Goal: Check status: Check status

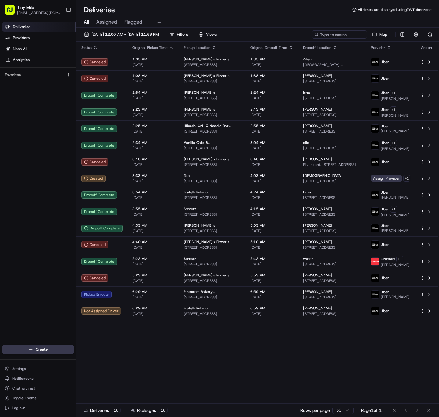
click at [359, 352] on div "Status Original Pickup Time Pickup Location Original Dropoff Time Dropoff Locat…" at bounding box center [256, 223] width 361 height 362
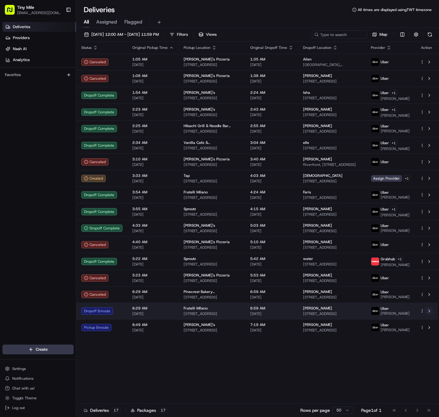
click at [431, 311] on button at bounding box center [428, 310] width 7 height 7
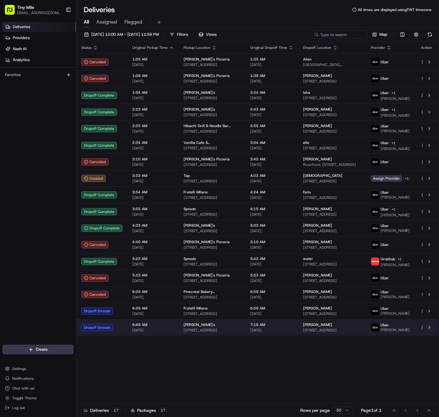
click at [429, 330] on button at bounding box center [428, 327] width 7 height 7
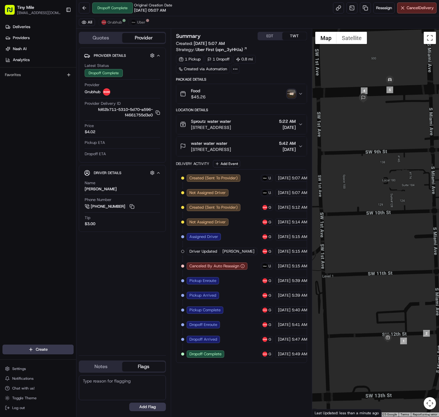
click at [291, 92] on img "button" at bounding box center [291, 93] width 9 height 9
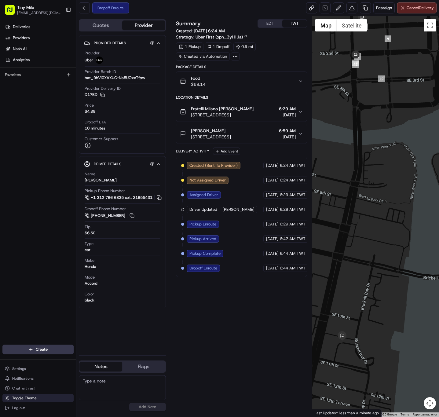
click at [20, 398] on span "Toggle Theme" at bounding box center [24, 397] width 24 height 5
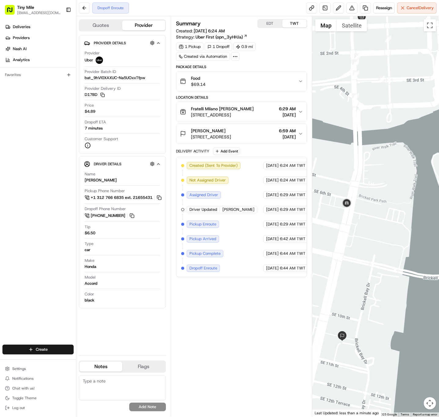
click at [47, 129] on div "Deliveries Providers Nash AI Analytics Favorites" at bounding box center [38, 184] width 76 height 329
click at [289, 82] on img "button" at bounding box center [291, 81] width 9 height 9
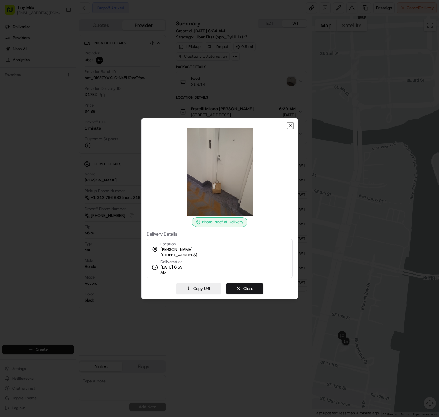
click at [290, 127] on icon "button" at bounding box center [290, 125] width 5 height 5
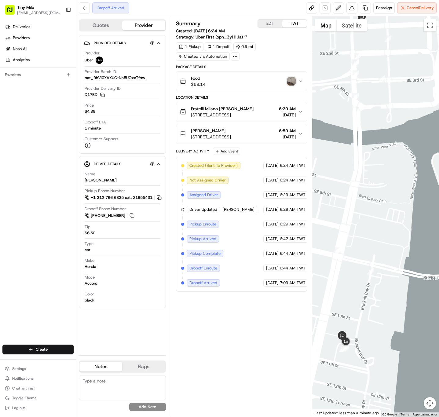
click at [290, 84] on img "button" at bounding box center [291, 81] width 9 height 9
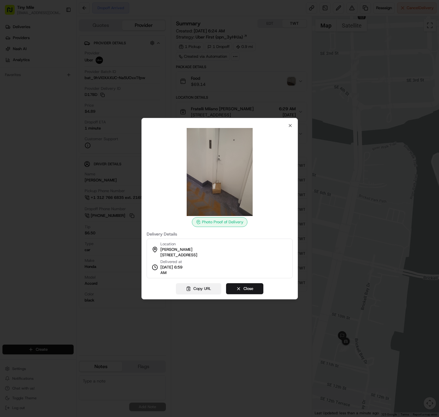
click at [204, 289] on button "Copy URL" at bounding box center [198, 288] width 45 height 11
click at [291, 126] on icon "button" at bounding box center [290, 125] width 2 height 2
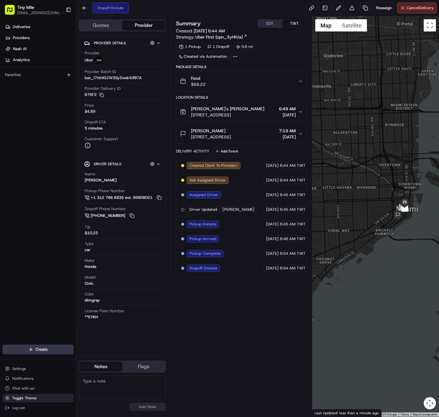
click at [24, 396] on span "Toggle Theme" at bounding box center [24, 397] width 24 height 5
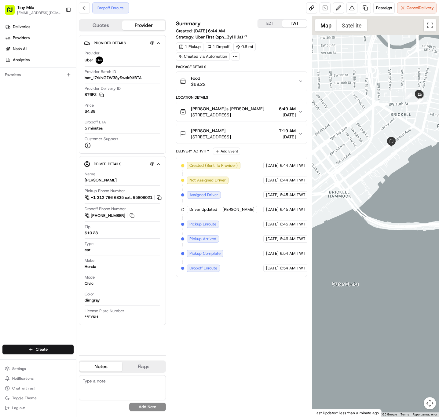
drag, startPoint x: 408, startPoint y: 207, endPoint x: 342, endPoint y: 240, distance: 73.6
click at [342, 240] on div at bounding box center [375, 216] width 127 height 400
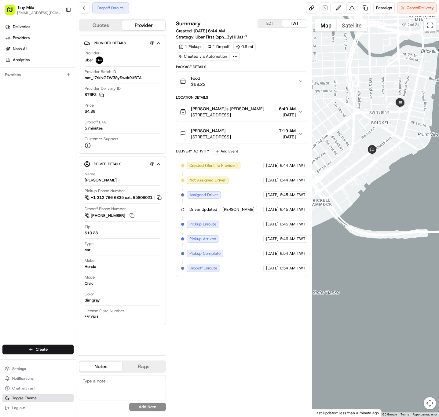
click at [39, 396] on button "Toggle Theme" at bounding box center [37, 398] width 71 height 9
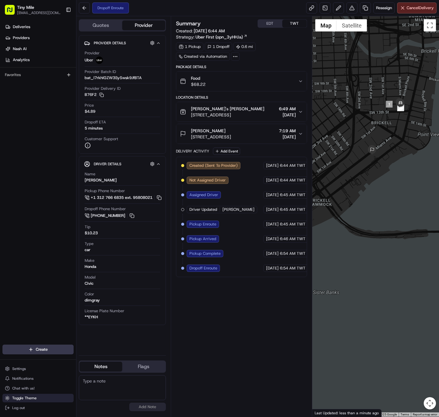
click at [39, 396] on button "Toggle Theme" at bounding box center [37, 398] width 71 height 9
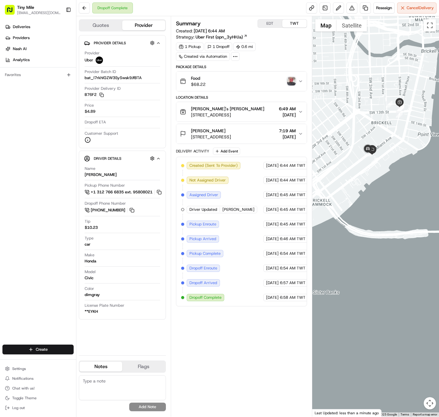
click at [292, 80] on img "button" at bounding box center [291, 81] width 9 height 9
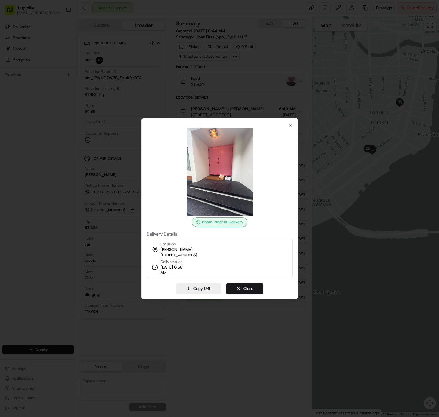
click at [218, 171] on img at bounding box center [220, 172] width 88 height 88
click at [369, 194] on div at bounding box center [219, 208] width 439 height 417
